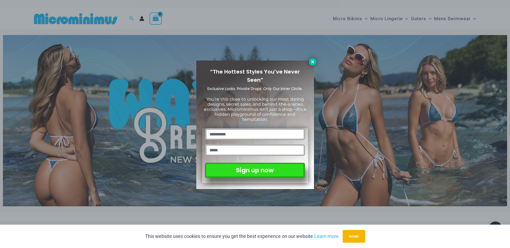
click at [309, 62] on button at bounding box center [312, 61] width 7 height 7
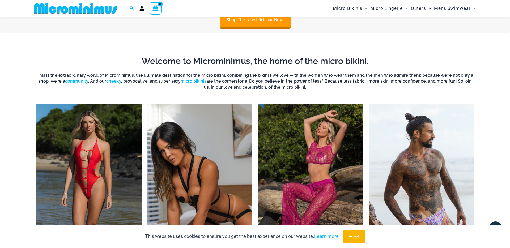
scroll to position [401, 0]
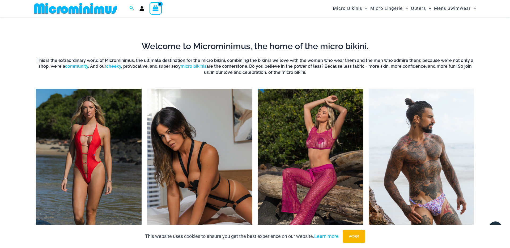
click at [208, 121] on img "Visit product category Micro Lingerie" at bounding box center [200, 170] width 106 height 162
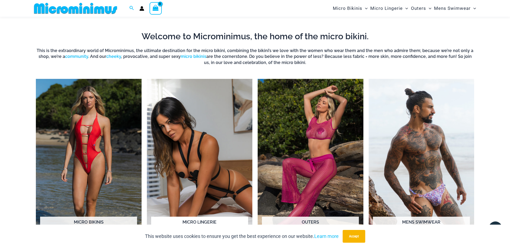
scroll to position [474, 0]
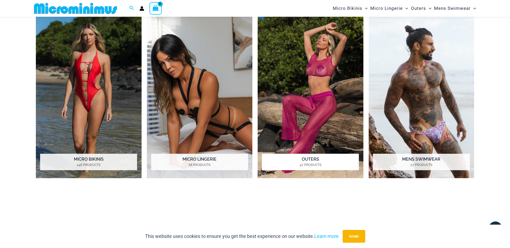
click at [288, 105] on img "Visit product category Outers" at bounding box center [311, 97] width 106 height 162
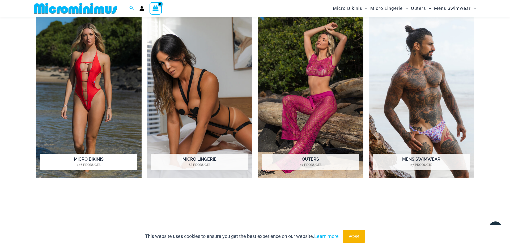
click at [119, 61] on img "Visit product category Micro Bikinis" at bounding box center [89, 97] width 106 height 162
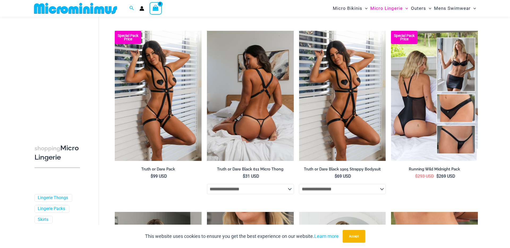
scroll to position [62, 0]
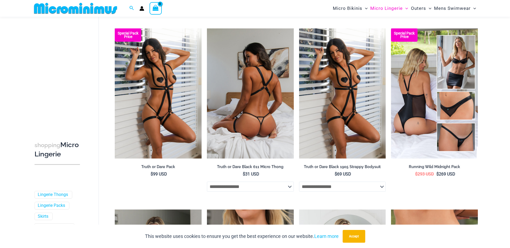
click at [248, 121] on img at bounding box center [250, 93] width 87 height 130
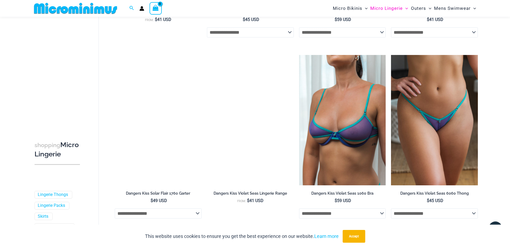
scroll to position [1278, 0]
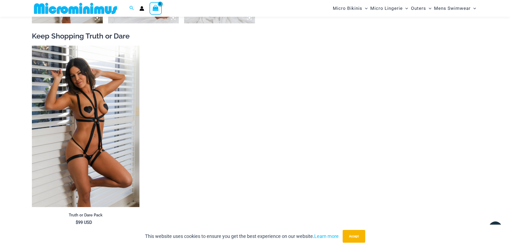
scroll to position [584, 0]
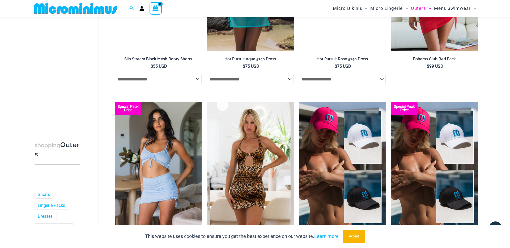
scroll to position [1333, 0]
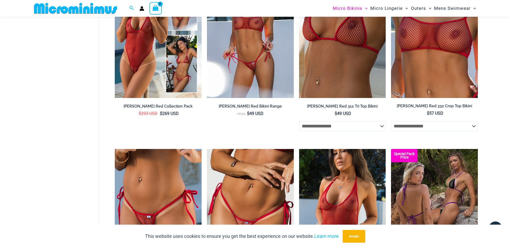
scroll to position [1233, 0]
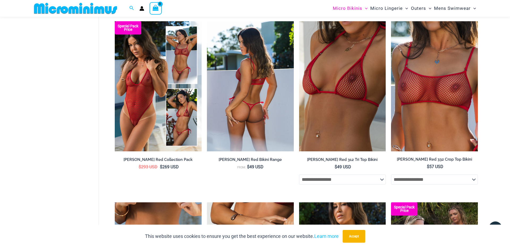
click at [256, 91] on img at bounding box center [250, 86] width 87 height 130
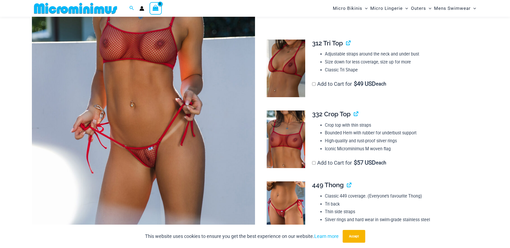
scroll to position [287, 0]
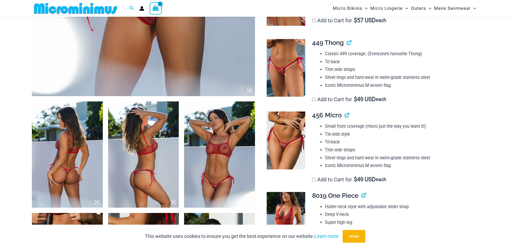
click at [289, 135] on img at bounding box center [286, 141] width 39 height 58
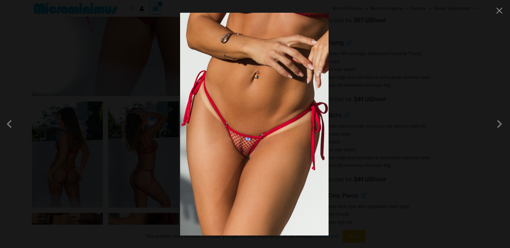
click at [251, 124] on img at bounding box center [254, 124] width 148 height 223
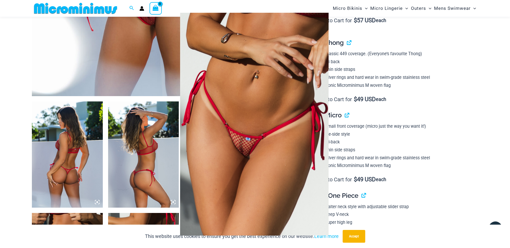
click at [384, 85] on div at bounding box center [255, 124] width 510 height 248
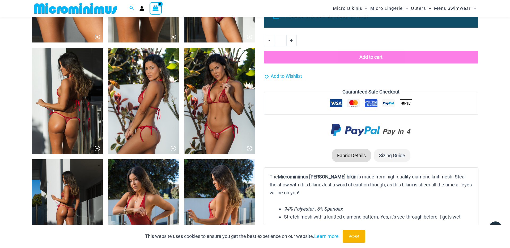
scroll to position [496, 0]
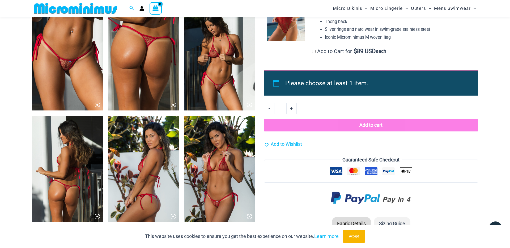
click at [61, 83] on img at bounding box center [67, 57] width 71 height 106
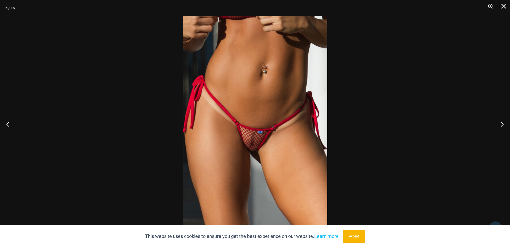
click at [257, 131] on img at bounding box center [255, 124] width 144 height 216
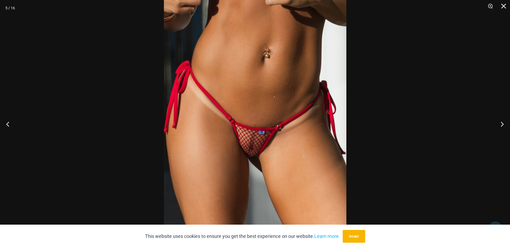
click at [257, 131] on img at bounding box center [255, 122] width 182 height 274
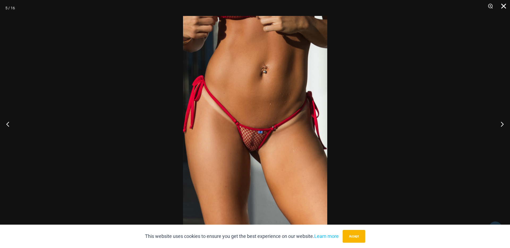
click at [506, 5] on button "Close" at bounding box center [501, 8] width 13 height 16
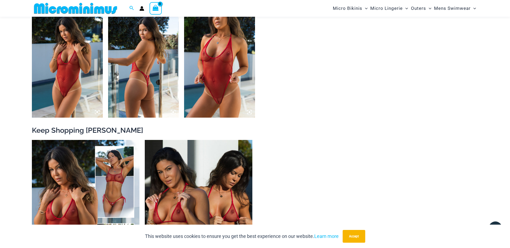
scroll to position [815, 0]
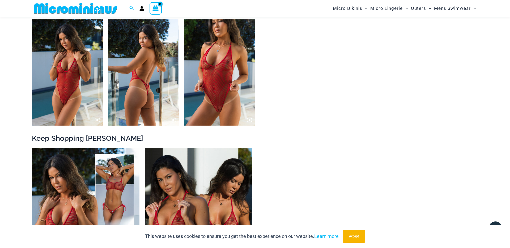
click at [221, 81] on img at bounding box center [219, 72] width 71 height 106
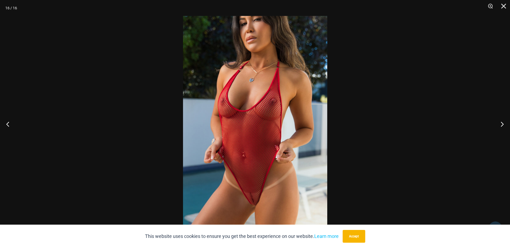
click at [226, 152] on img at bounding box center [255, 124] width 144 height 216
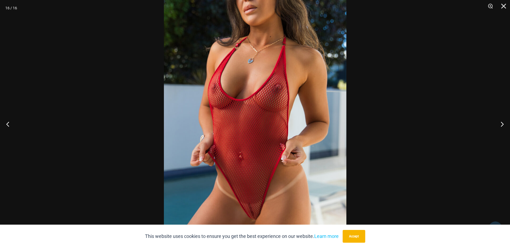
click at [227, 152] on img at bounding box center [255, 117] width 182 height 274
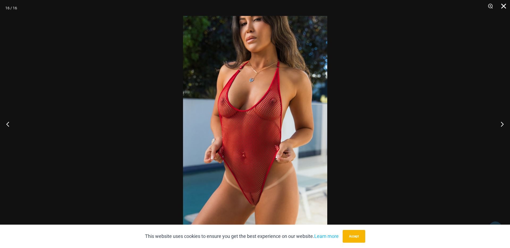
click at [501, 6] on button "Close" at bounding box center [501, 8] width 13 height 16
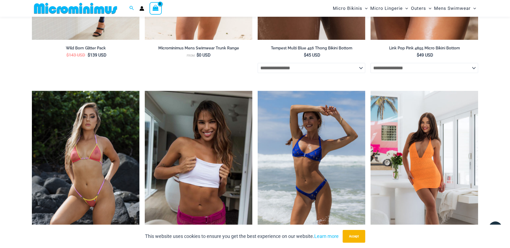
scroll to position [1364, 0]
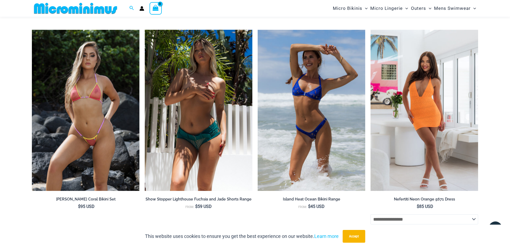
click at [237, 121] on img at bounding box center [199, 110] width 108 height 161
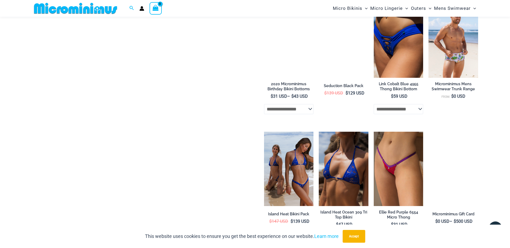
scroll to position [915, 0]
